Goal: Find specific page/section: Find specific page/section

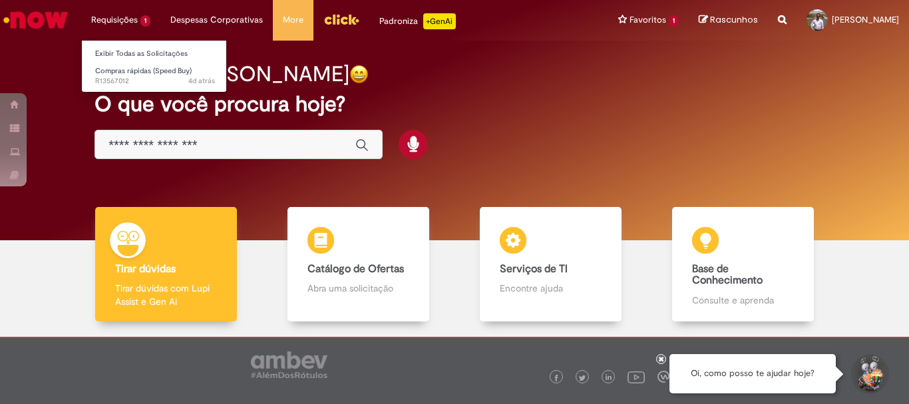
click at [116, 13] on li "Requisições 1 Exibir Todas as Solicitações Compras rápidas (Speed Buy) 4d atrás…" at bounding box center [120, 20] width 79 height 40
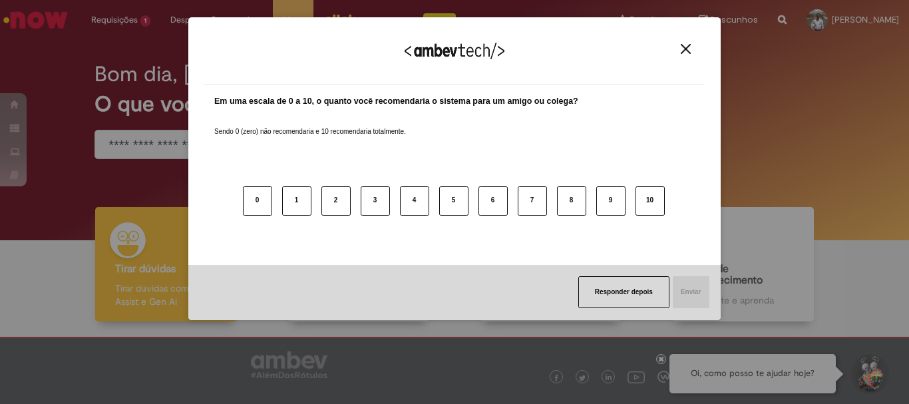
click at [687, 43] on button "Close" at bounding box center [686, 48] width 18 height 11
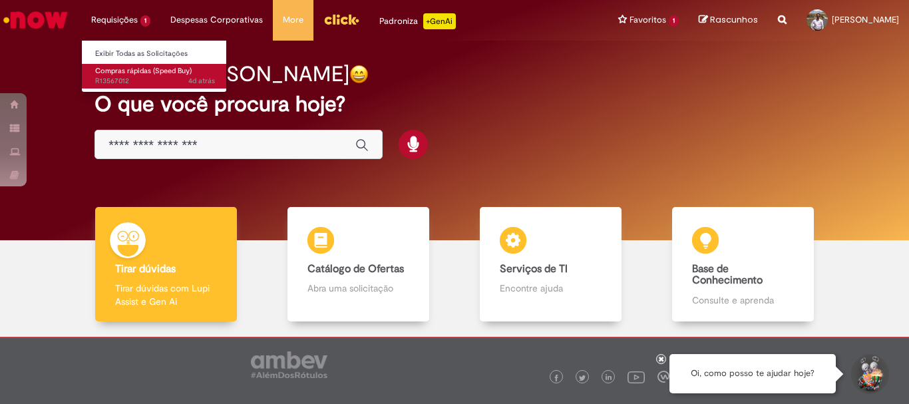
click at [130, 71] on span "Compras rápidas (Speed Buy)" at bounding box center [143, 71] width 97 height 10
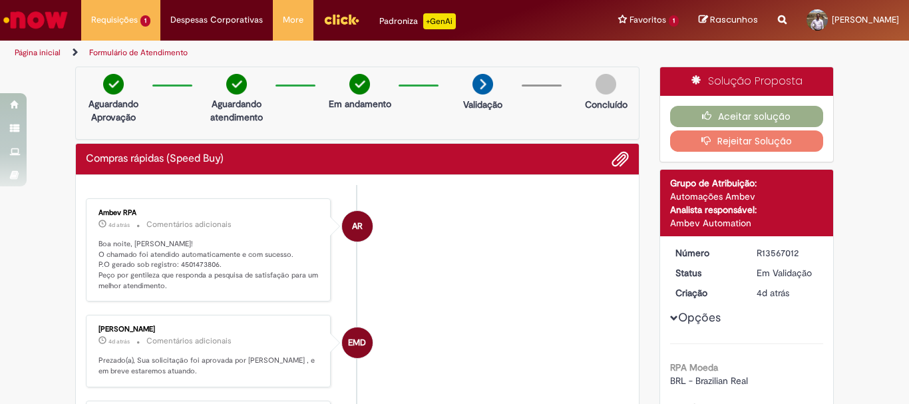
click at [31, 51] on link "Página inicial" at bounding box center [38, 52] width 46 height 11
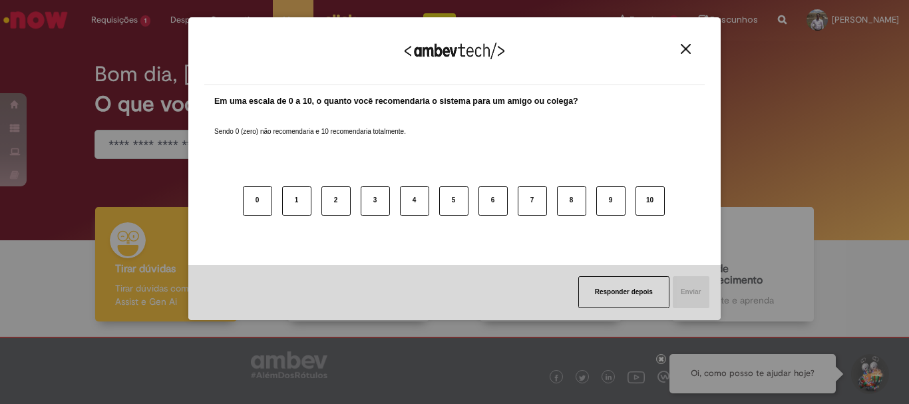
click at [683, 43] on button "Close" at bounding box center [686, 48] width 18 height 11
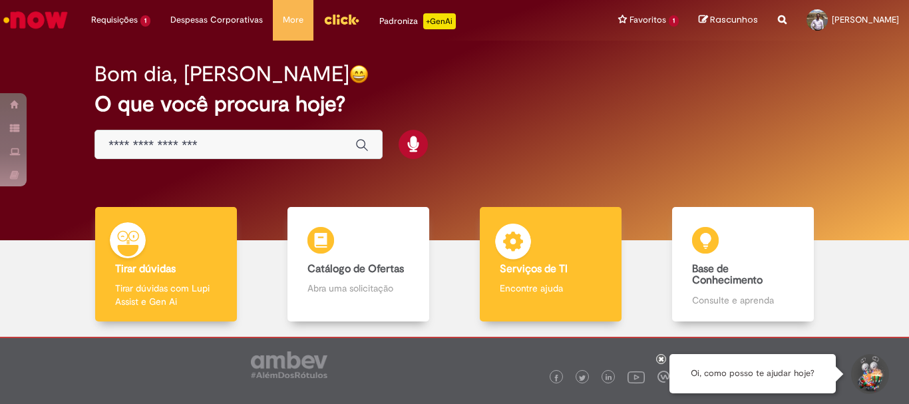
click at [546, 278] on div "Serviços de TI Serviços de TI Encontre ajuda" at bounding box center [550, 264] width 141 height 115
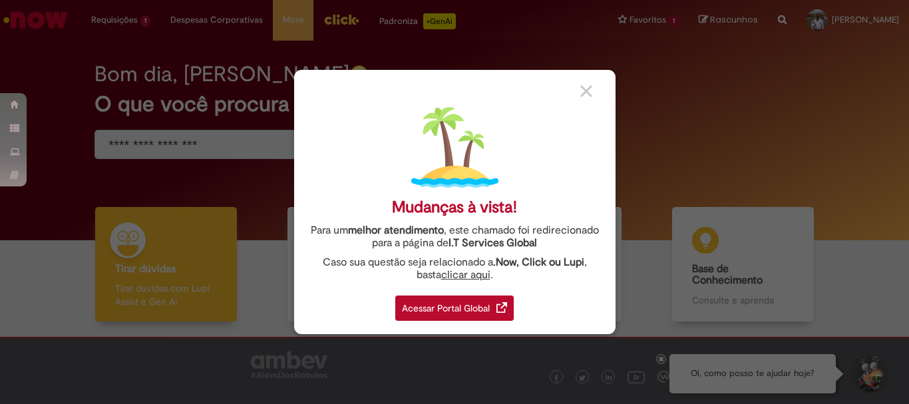
click at [485, 303] on div "Acessar Portal Global" at bounding box center [454, 308] width 119 height 25
